Goal: Task Accomplishment & Management: Manage account settings

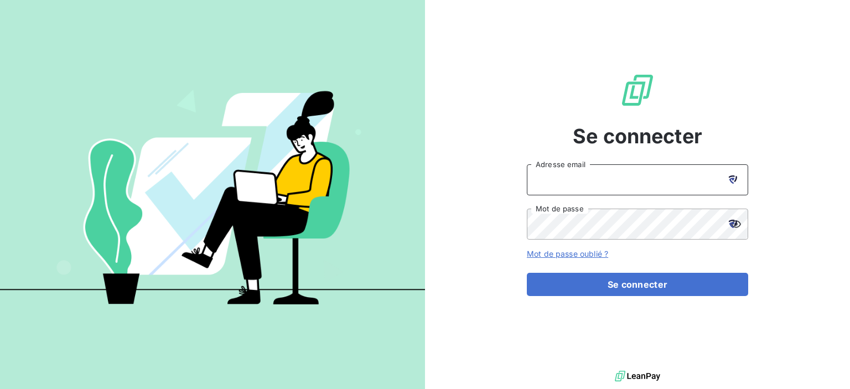
click at [655, 188] on input "Adresse email" at bounding box center [637, 179] width 221 height 31
click at [731, 179] on icon at bounding box center [732, 181] width 6 height 6
type input "ntournaille@soficar.com"
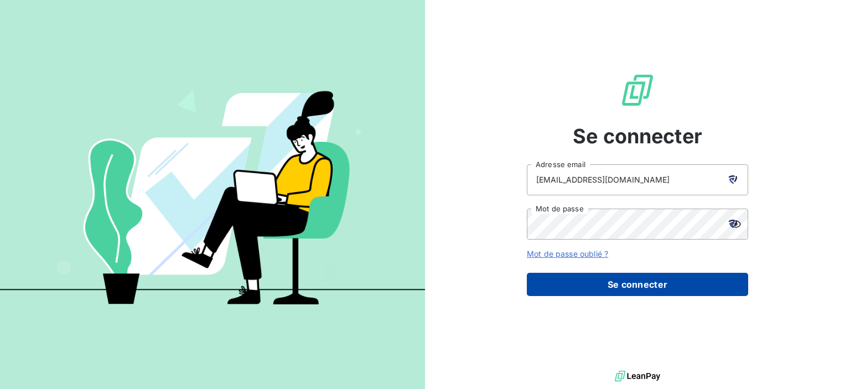
click at [584, 281] on button "Se connecter" at bounding box center [637, 284] width 221 height 23
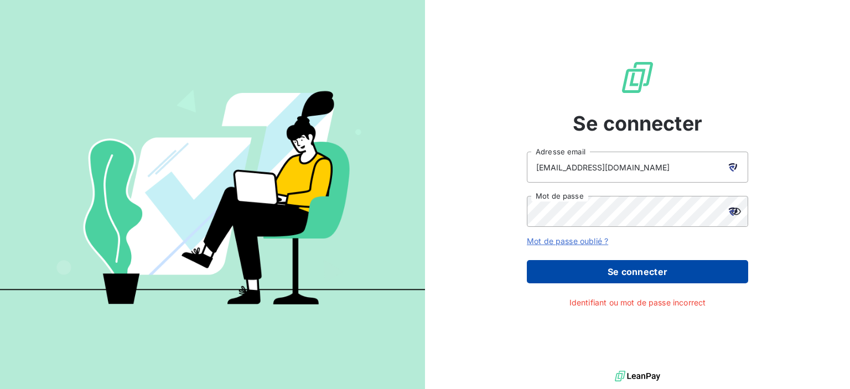
click at [585, 272] on button "Se connecter" at bounding box center [637, 271] width 221 height 23
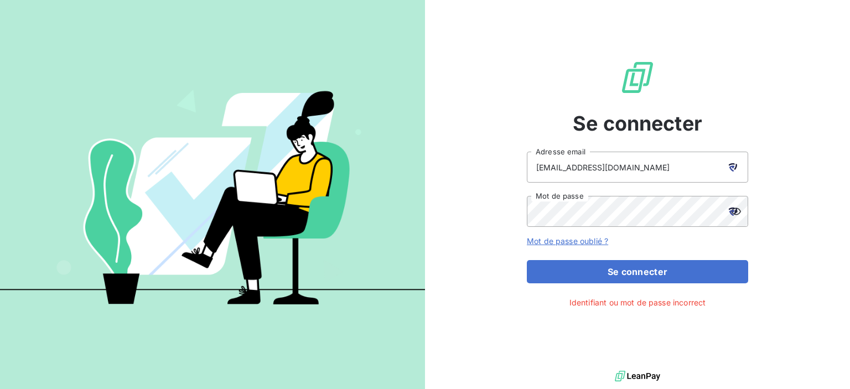
click at [738, 212] on div at bounding box center [732, 211] width 31 height 31
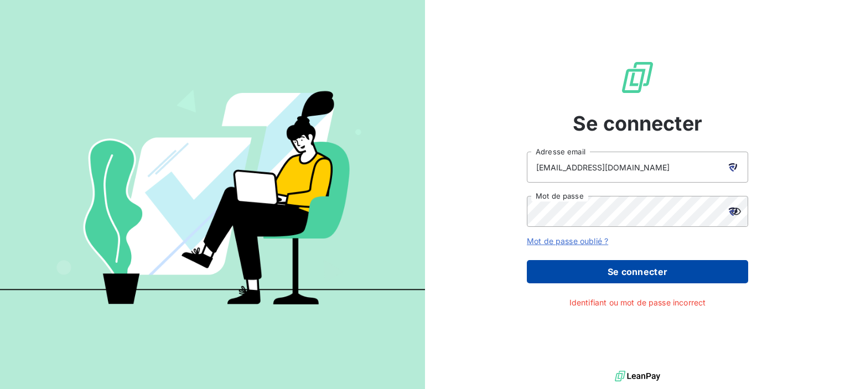
click at [597, 273] on button "Se connecter" at bounding box center [637, 271] width 221 height 23
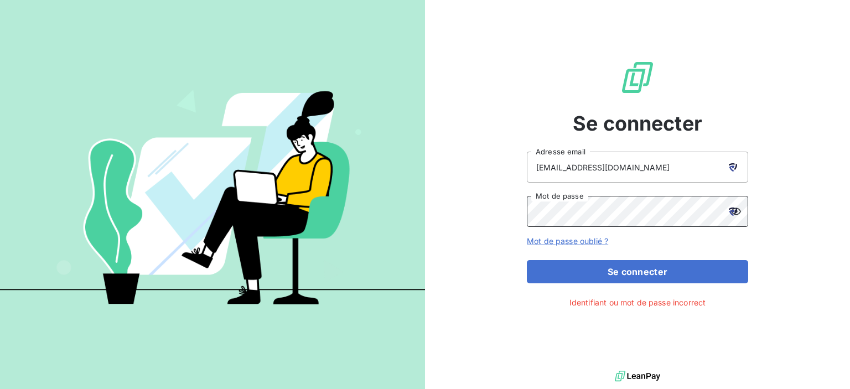
click at [446, 212] on div "Se connecter ntournaille@soficar.com Adresse email Mot de passe Mot de passe ou…" at bounding box center [637, 184] width 425 height 368
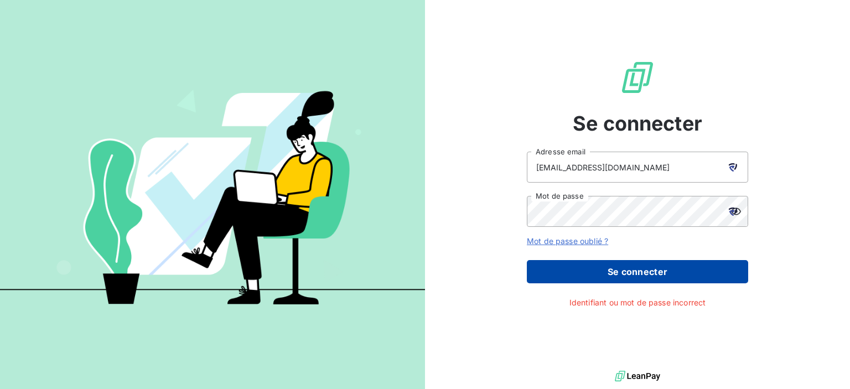
click at [577, 270] on button "Se connecter" at bounding box center [637, 271] width 221 height 23
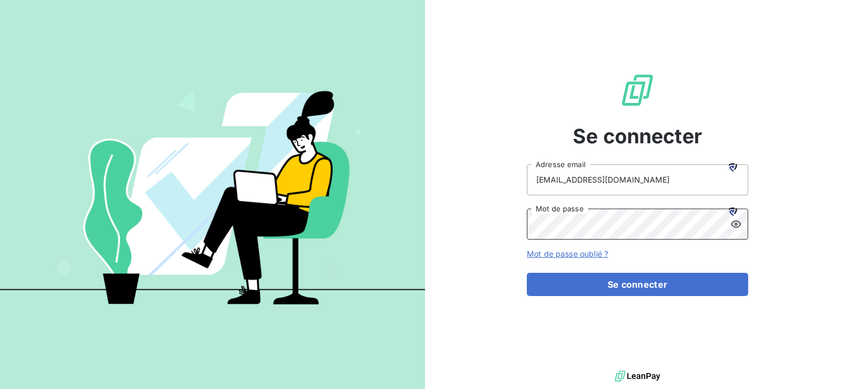
click at [453, 225] on div "Se connecter ntournaille@soficar.com Adresse email Mot de passe Mot de passe ou…" at bounding box center [637, 184] width 425 height 368
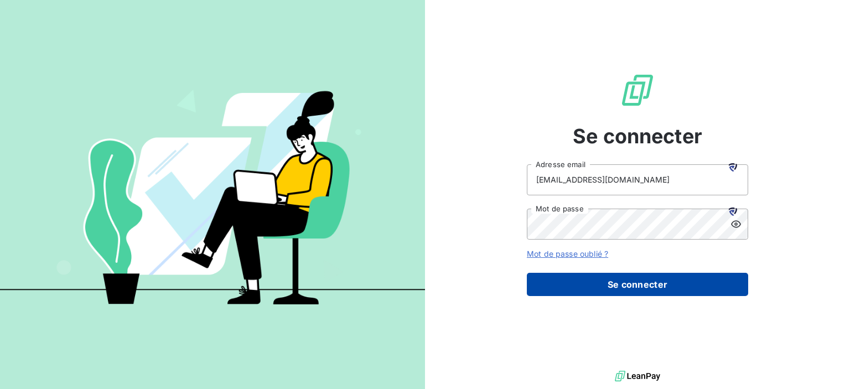
click at [584, 278] on button "Se connecter" at bounding box center [637, 284] width 221 height 23
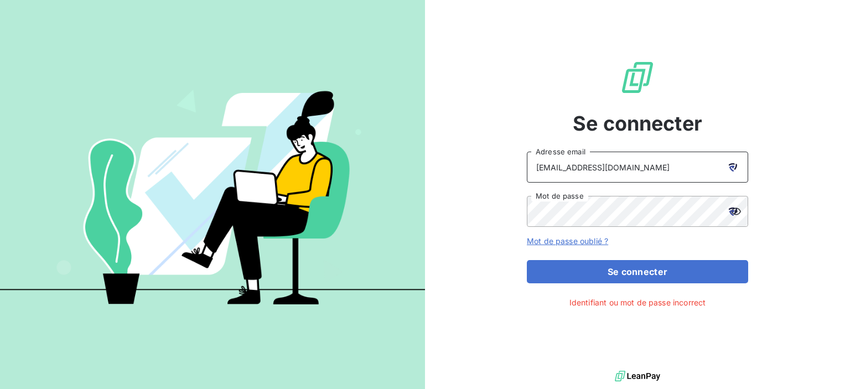
drag, startPoint x: 638, startPoint y: 169, endPoint x: 486, endPoint y: 164, distance: 152.9
click at [486, 164] on div "Se connecter ntournaille@soficar.com Adresse email Mot de passe Mot de passe ou…" at bounding box center [637, 184] width 425 height 368
click at [572, 242] on link "Mot de passe oublié ?" at bounding box center [567, 240] width 81 height 9
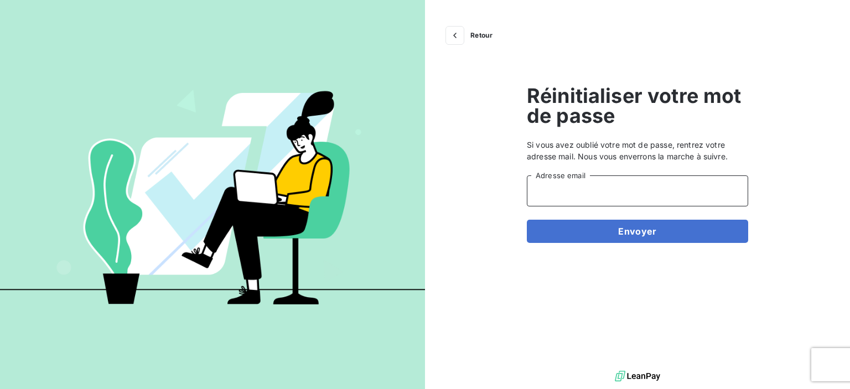
click at [611, 202] on input "Adresse email" at bounding box center [637, 190] width 221 height 31
type input "ntournaille@soficar.com"
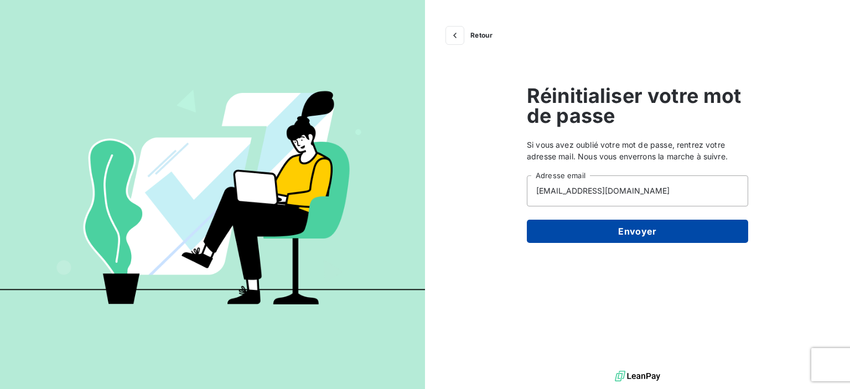
click at [597, 235] on button "Envoyer" at bounding box center [637, 231] width 221 height 23
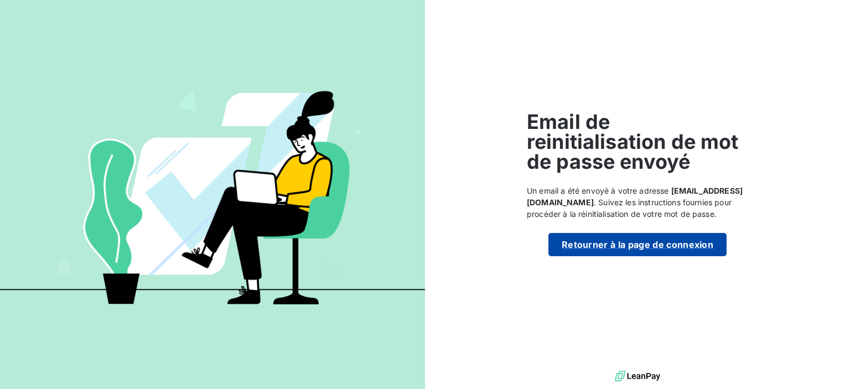
click at [636, 250] on button "Retourner à la page de connexion" at bounding box center [638, 244] width 178 height 23
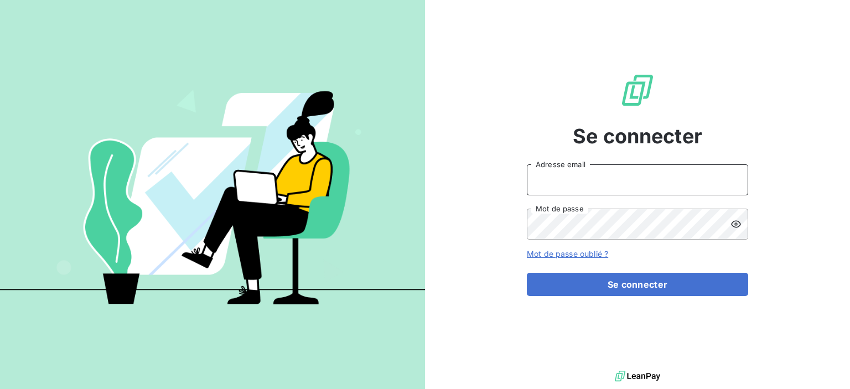
click at [597, 182] on input "Adresse email" at bounding box center [637, 179] width 221 height 31
click at [599, 181] on input "Adresse email" at bounding box center [637, 179] width 221 height 31
click at [726, 175] on div at bounding box center [732, 179] width 31 height 31
type input "[EMAIL_ADDRESS][DOMAIN_NAME]"
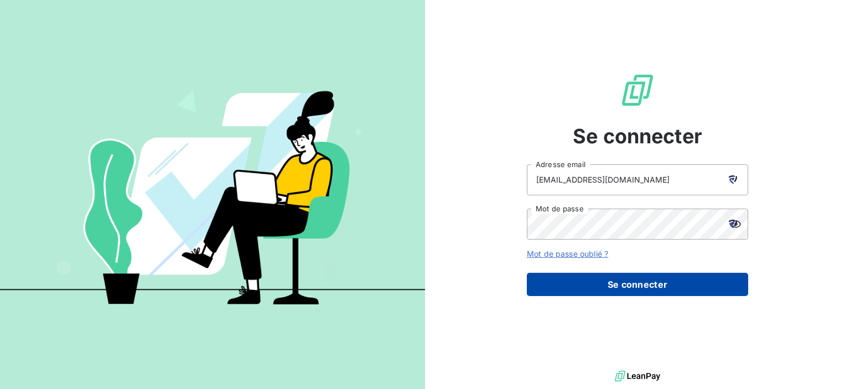
click at [611, 294] on button "Se connecter" at bounding box center [637, 284] width 221 height 23
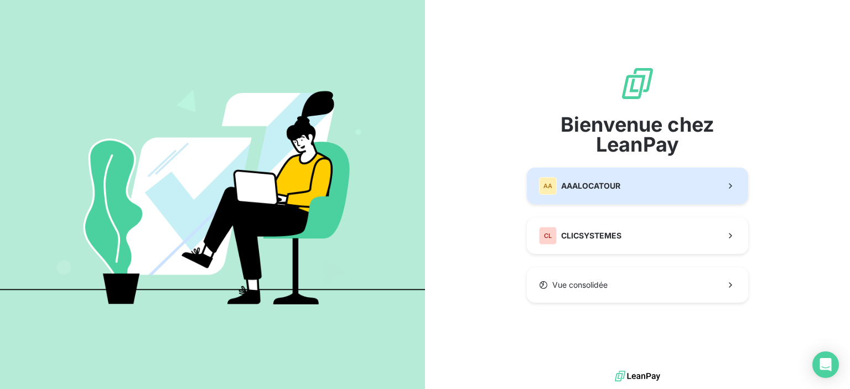
click at [617, 186] on span "AAALOCATOUR" at bounding box center [590, 185] width 59 height 11
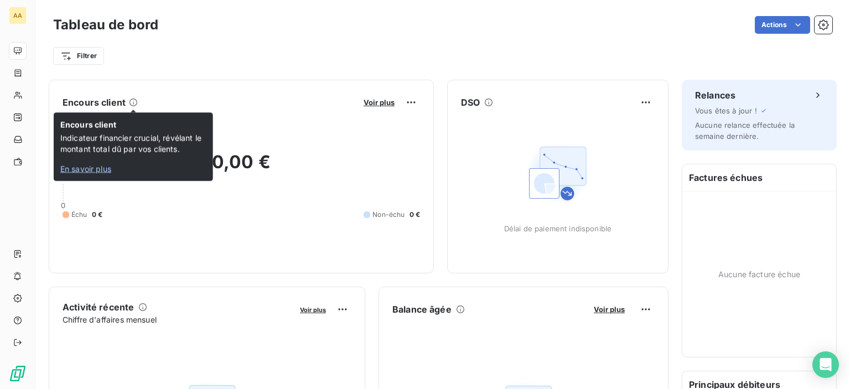
click at [131, 101] on icon at bounding box center [133, 102] width 9 height 9
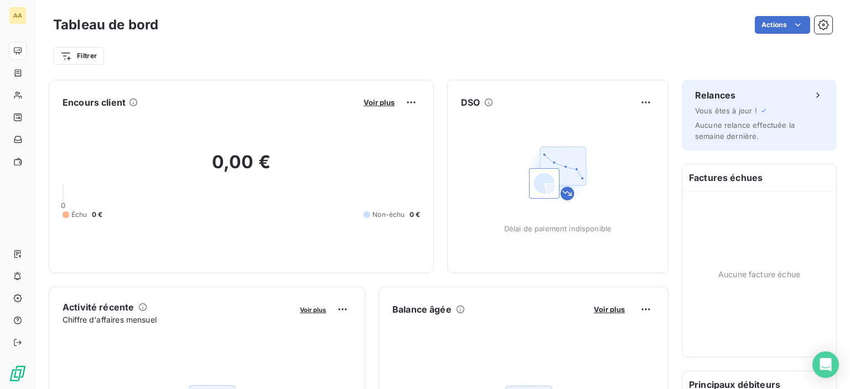
click at [716, 18] on html "AA Tableau de bord Actions Filtrer Encours client Voir plus 0,00 € 0 Échu 0 € N…" at bounding box center [425, 194] width 850 height 389
click at [820, 24] on html "AA Tableau de bord Actions Filtrer Encours client Voir plus 0,00 € 0 Échu 0 € N…" at bounding box center [425, 194] width 850 height 389
click at [819, 24] on icon "button" at bounding box center [823, 24] width 11 height 11
